Goal: Check status

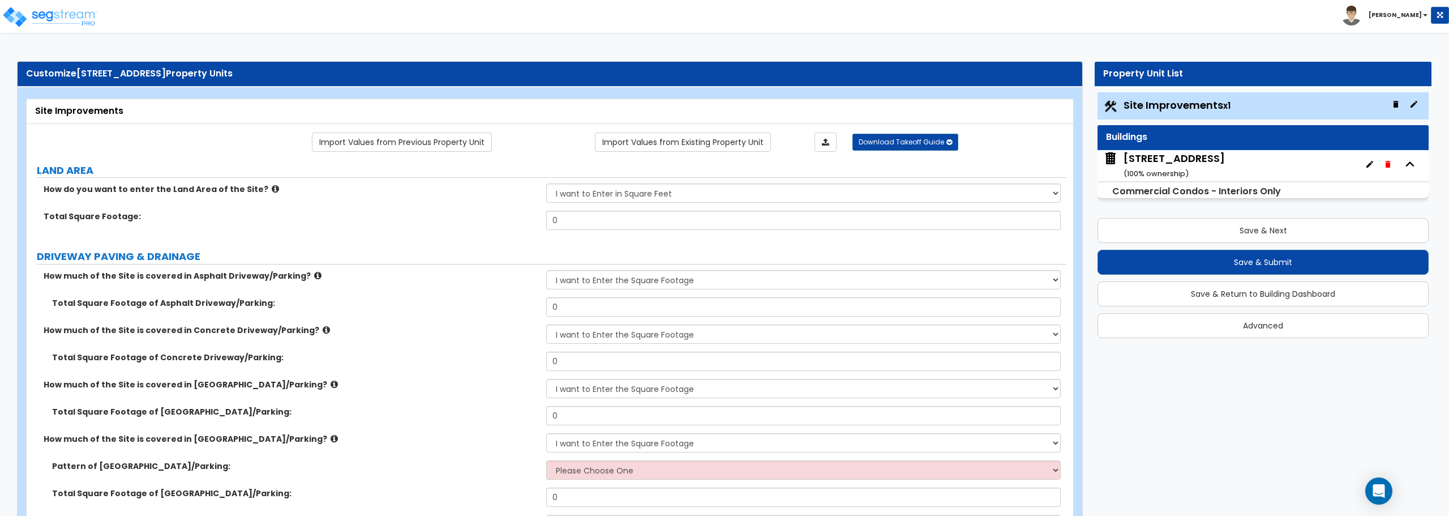
select select "2"
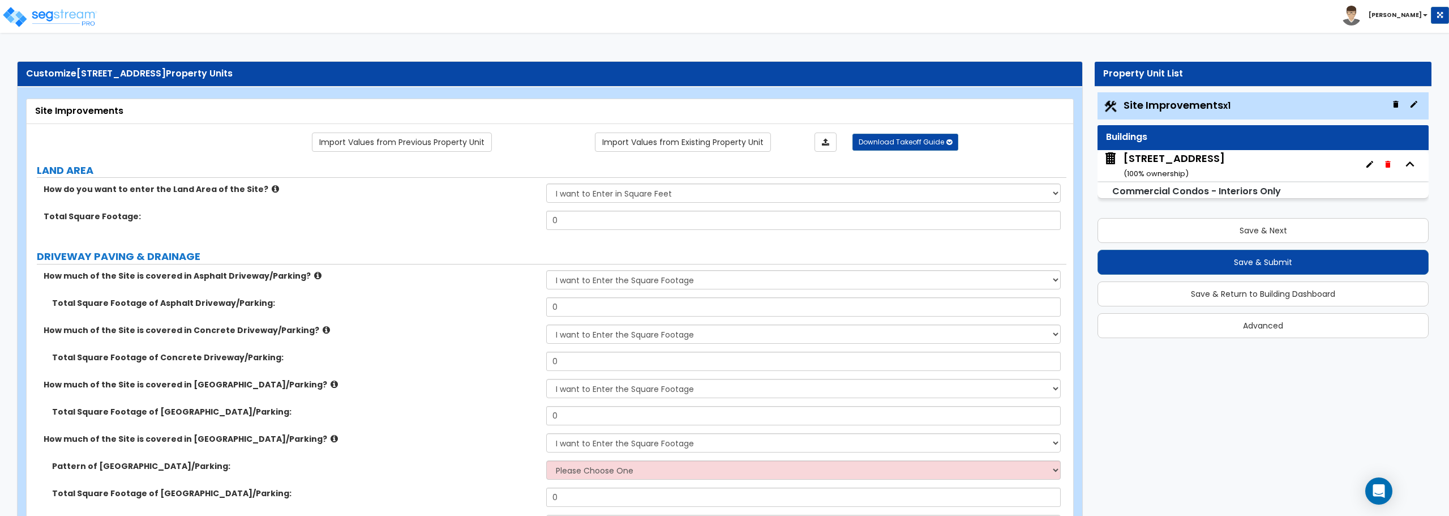
select select "2"
select select "1"
select select "2"
click at [63, 14] on img at bounding box center [50, 17] width 96 height 23
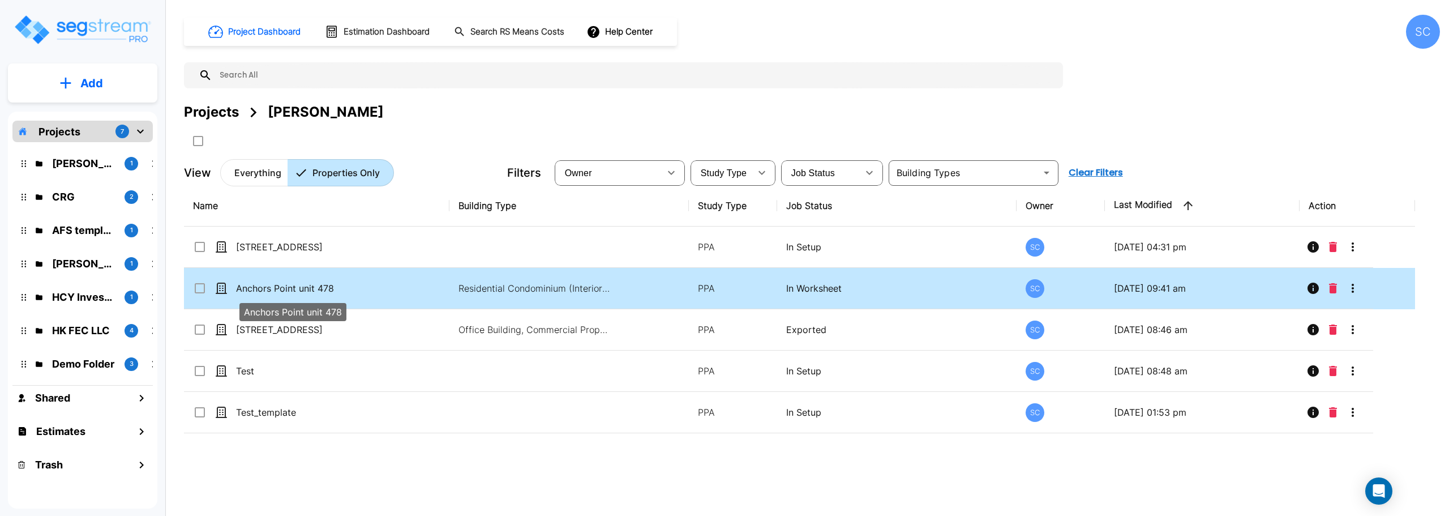
click at [267, 287] on p "Anchors Point unit 478" at bounding box center [292, 288] width 113 height 14
checkbox input "true"
click at [267, 287] on p "Anchors Point unit 478" at bounding box center [292, 288] width 113 height 14
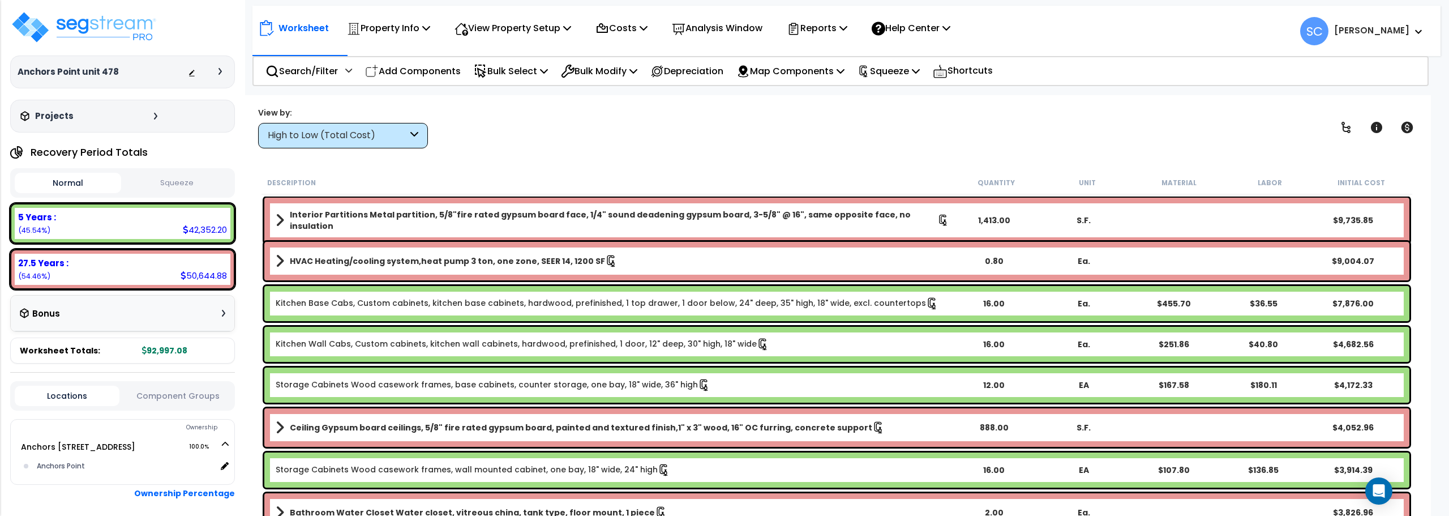
scroll to position [50, 0]
